Goal: Task Accomplishment & Management: Manage account settings

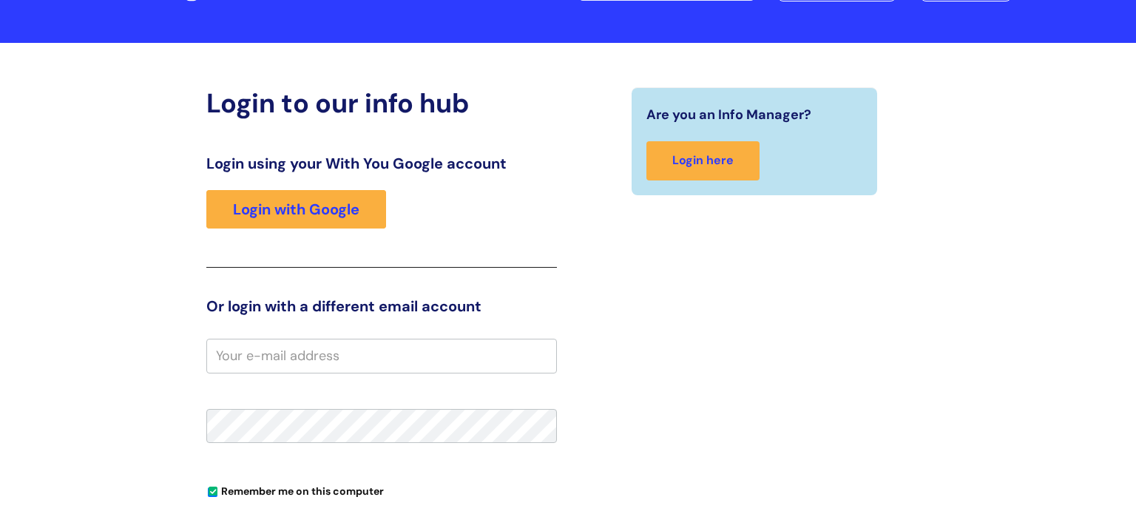
scroll to position [89, 0]
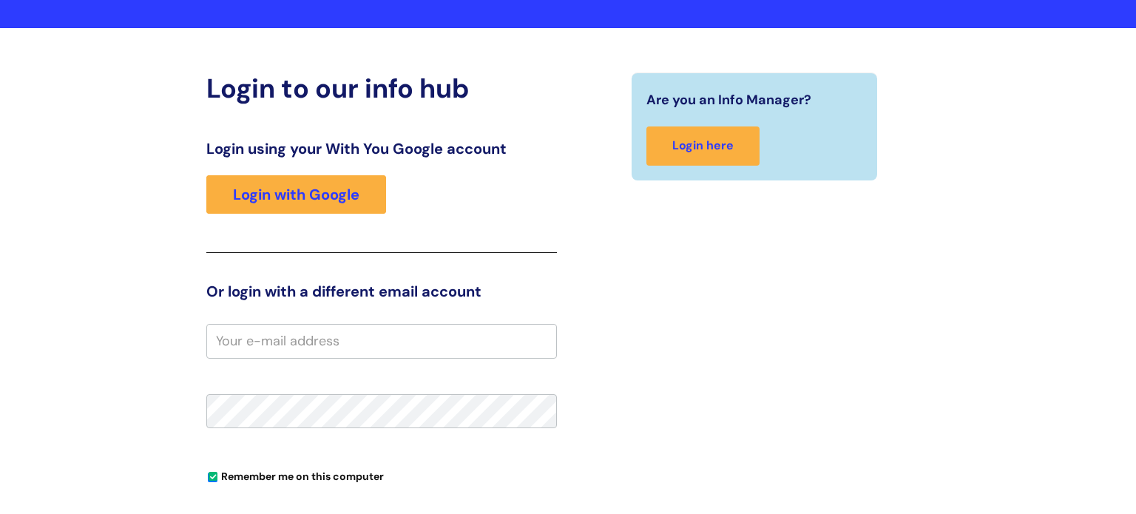
click at [285, 347] on input "email" at bounding box center [381, 341] width 351 height 34
type input "[PERSON_NAME][EMAIL_ADDRESS][DOMAIN_NAME]"
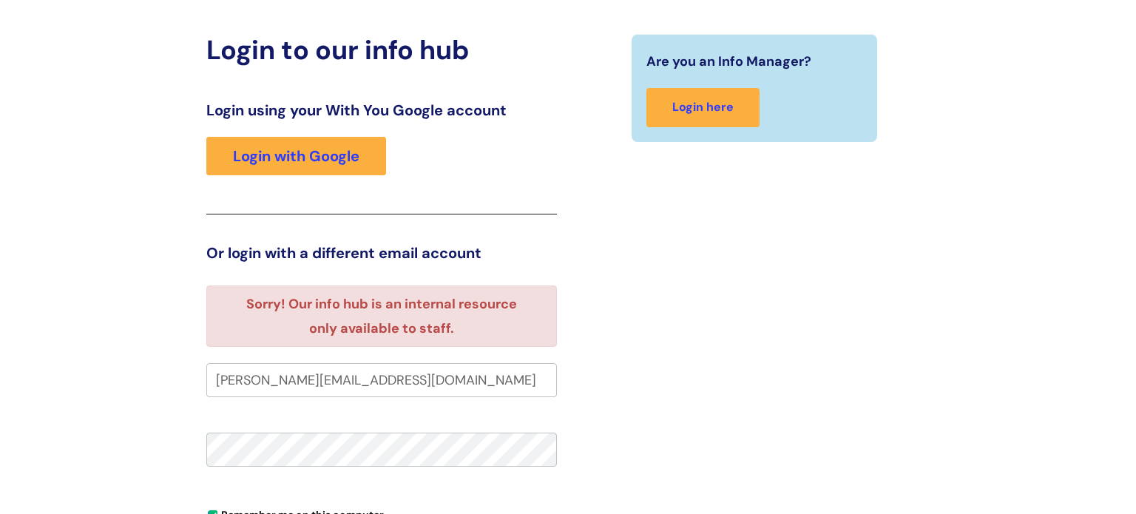
scroll to position [133, 0]
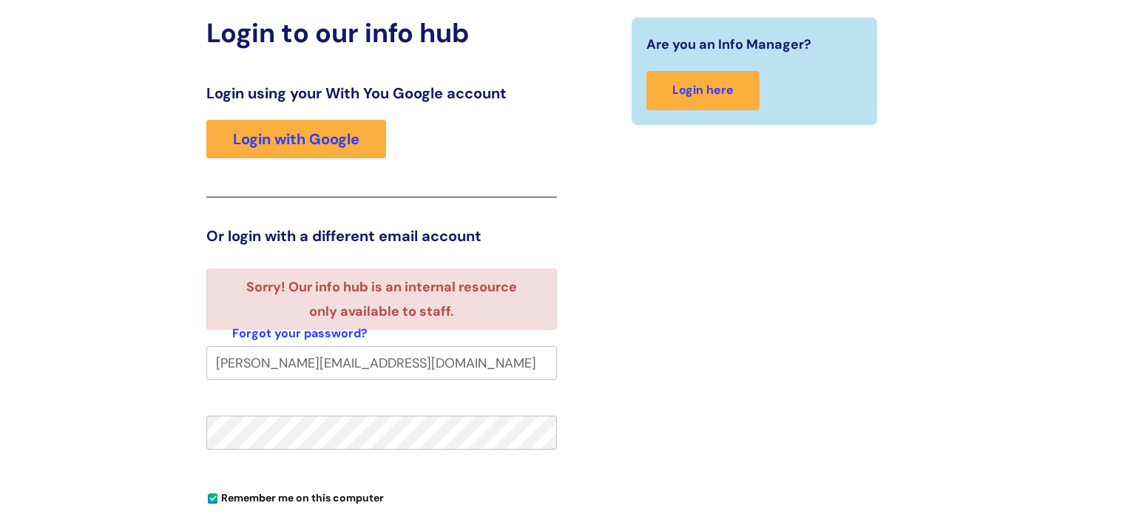
scroll to position [27, 0]
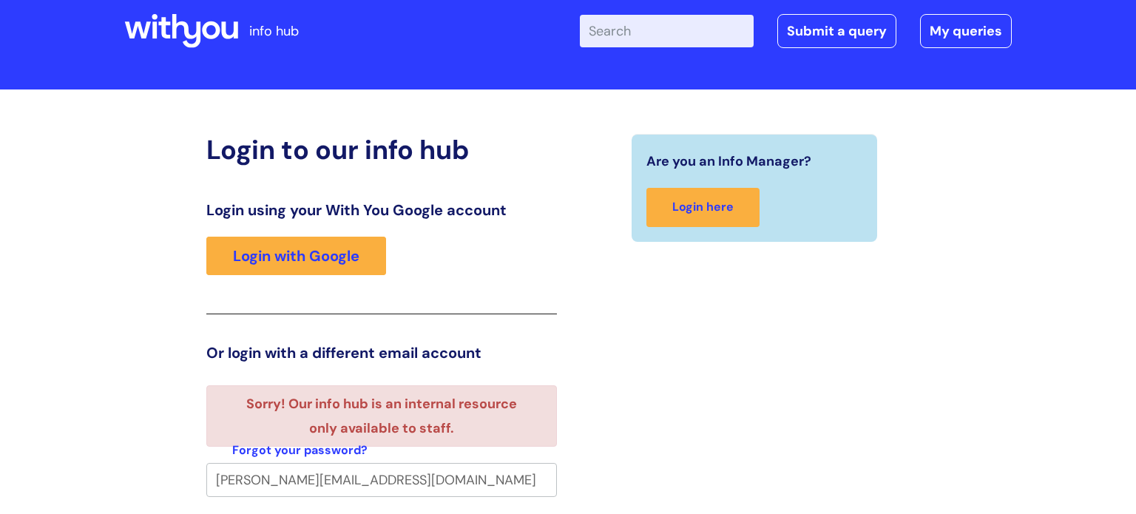
click at [599, 391] on div "Are you an Info Manager? Login here" at bounding box center [754, 433] width 373 height 598
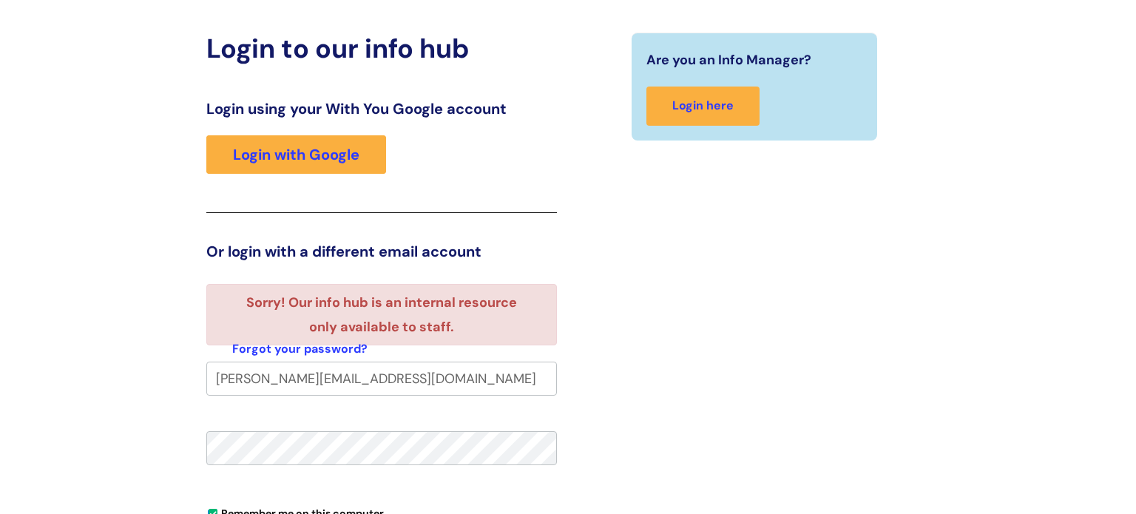
scroll to position [130, 0]
